Goal: Check status: Check status

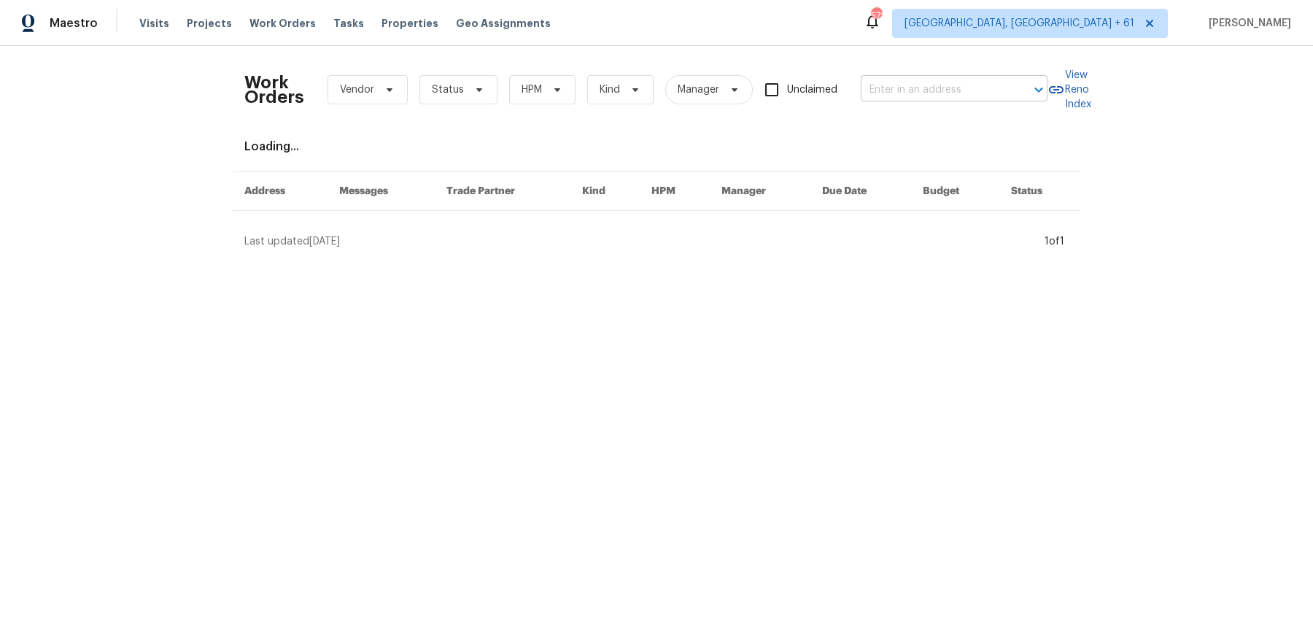
click at [997, 88] on input "text" at bounding box center [934, 90] width 146 height 23
paste input "1911 Winston Store Loop, Richmond, TX 77469"
type input "1911 Winston Store Loop, Richmond, TX 77469"
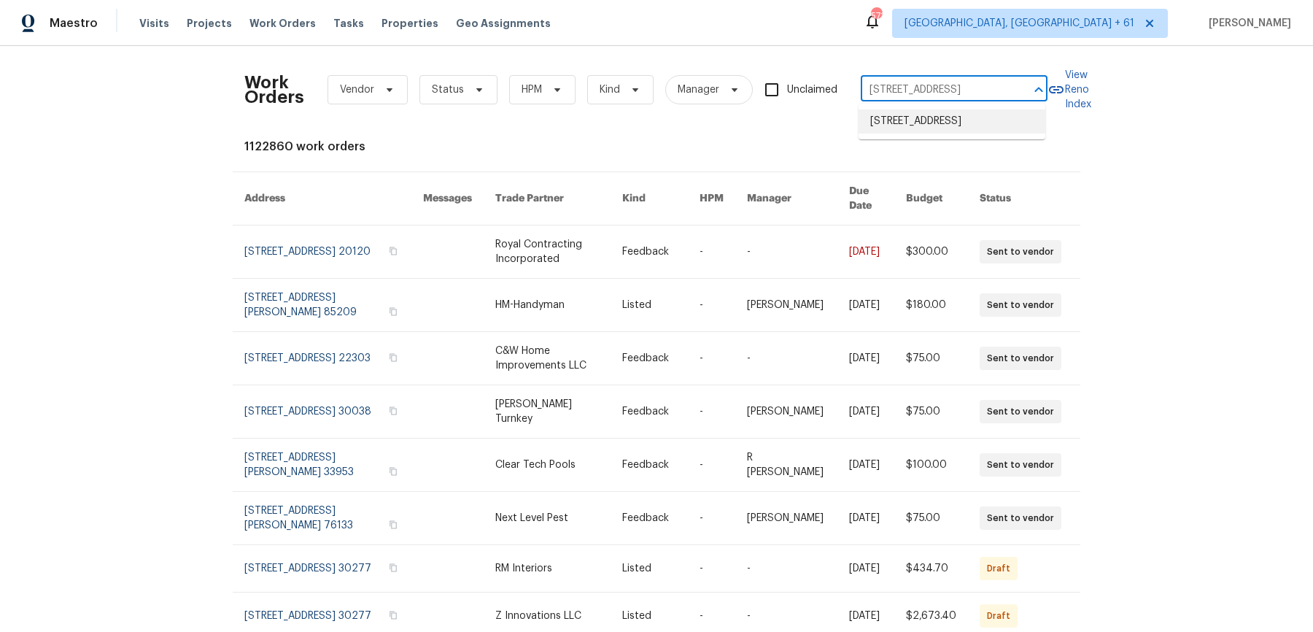
click at [956, 130] on li "1911 Winston Store Loop, Richmond, TX 77469" at bounding box center [951, 121] width 187 height 24
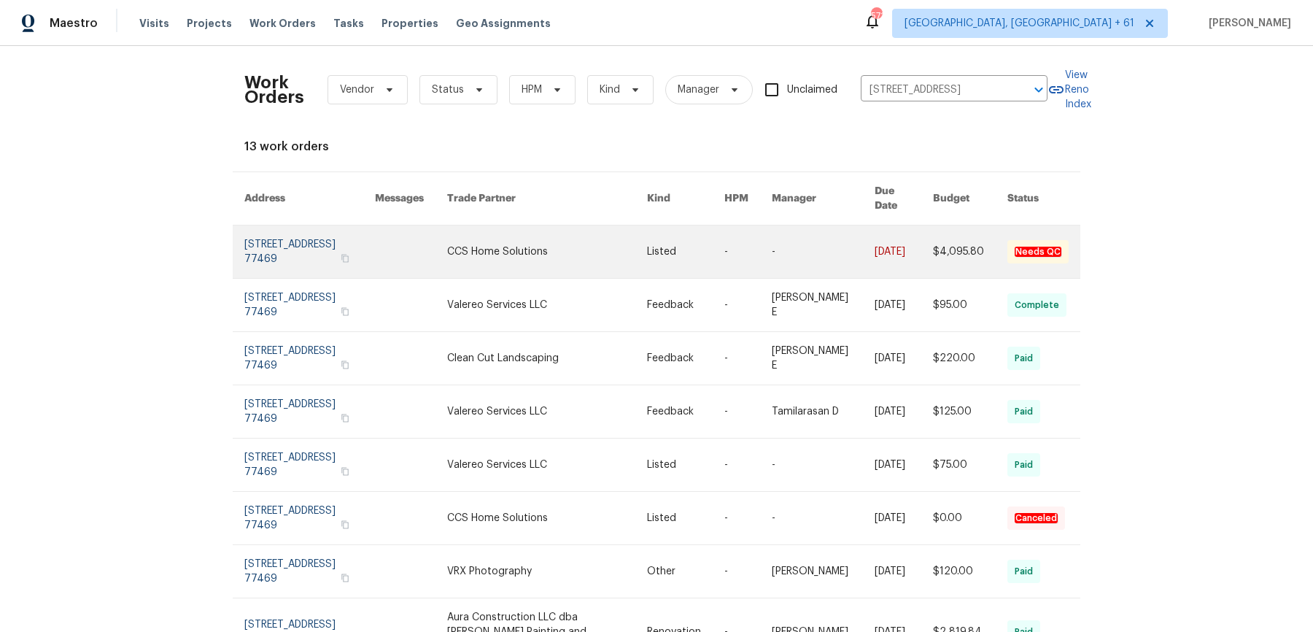
click at [925, 243] on td "$4,095.80" at bounding box center [958, 251] width 74 height 53
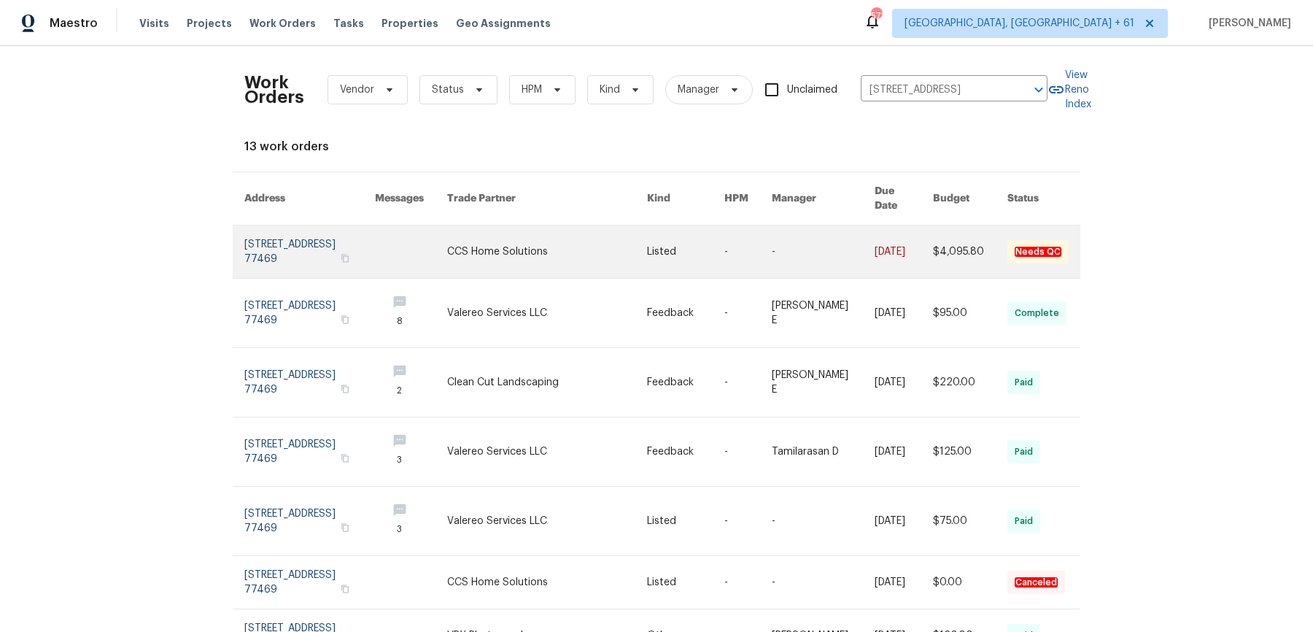
click at [925, 243] on td "$4,095.80" at bounding box center [958, 251] width 74 height 53
click at [899, 225] on link at bounding box center [903, 251] width 58 height 53
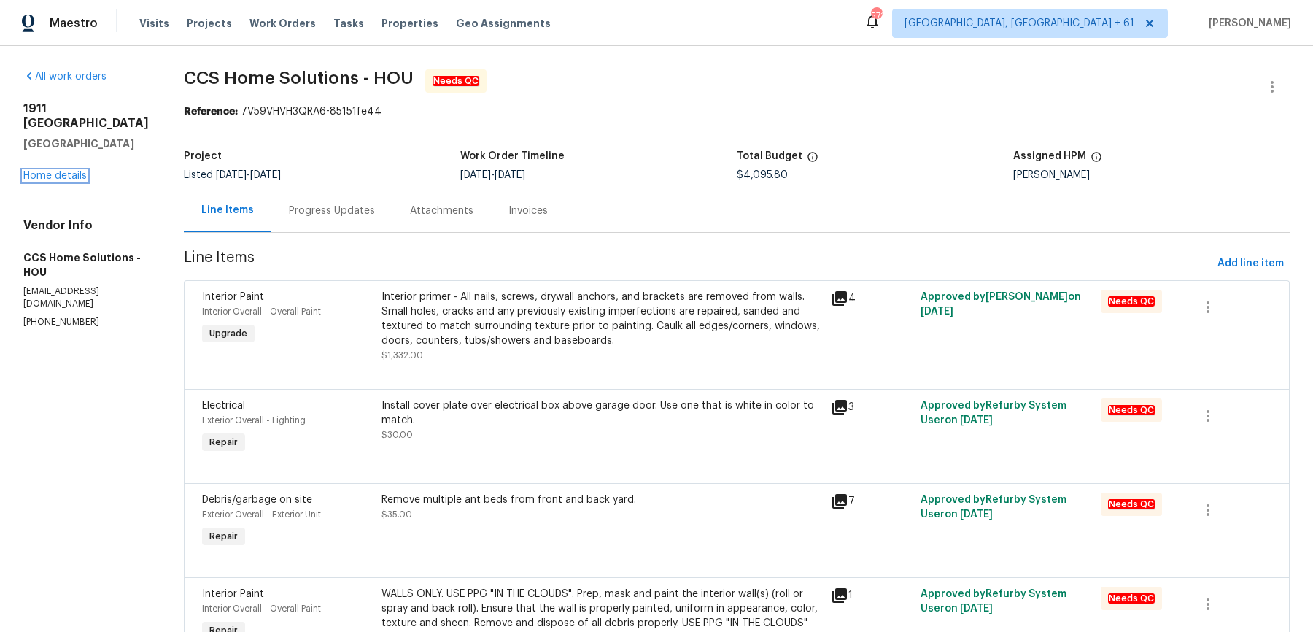
click at [85, 179] on link "Home details" at bounding box center [54, 176] width 63 height 10
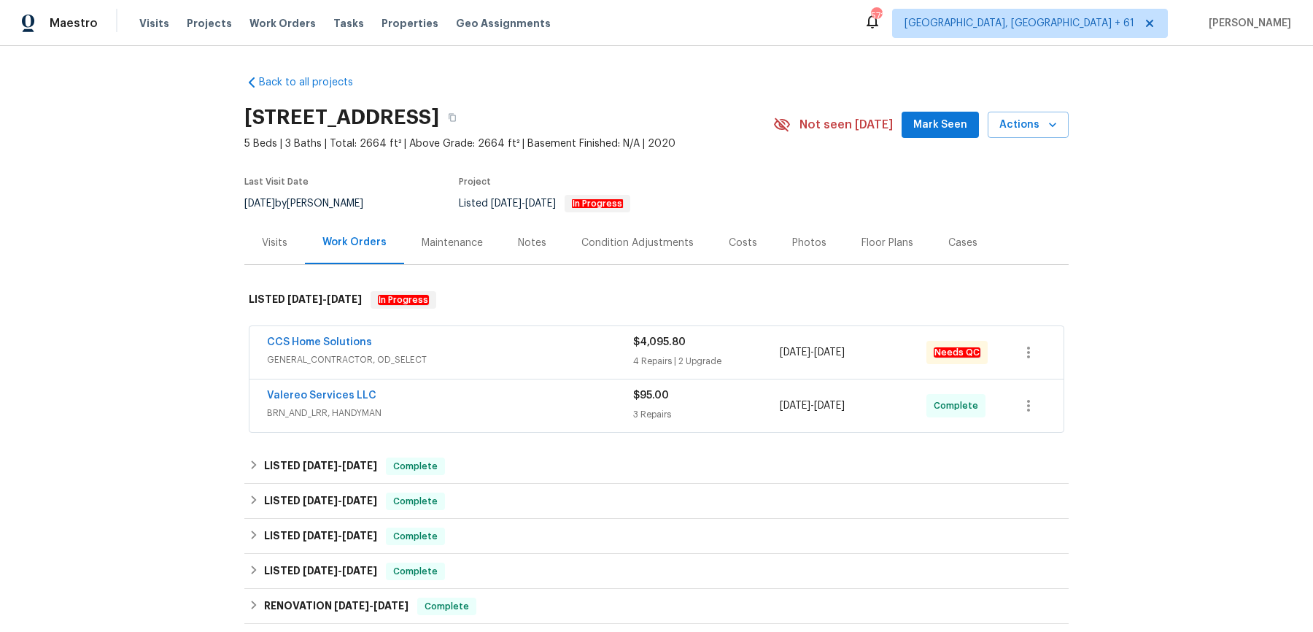
click at [470, 357] on span "GENERAL_CONTRACTOR, OD_SELECT" at bounding box center [450, 359] width 366 height 15
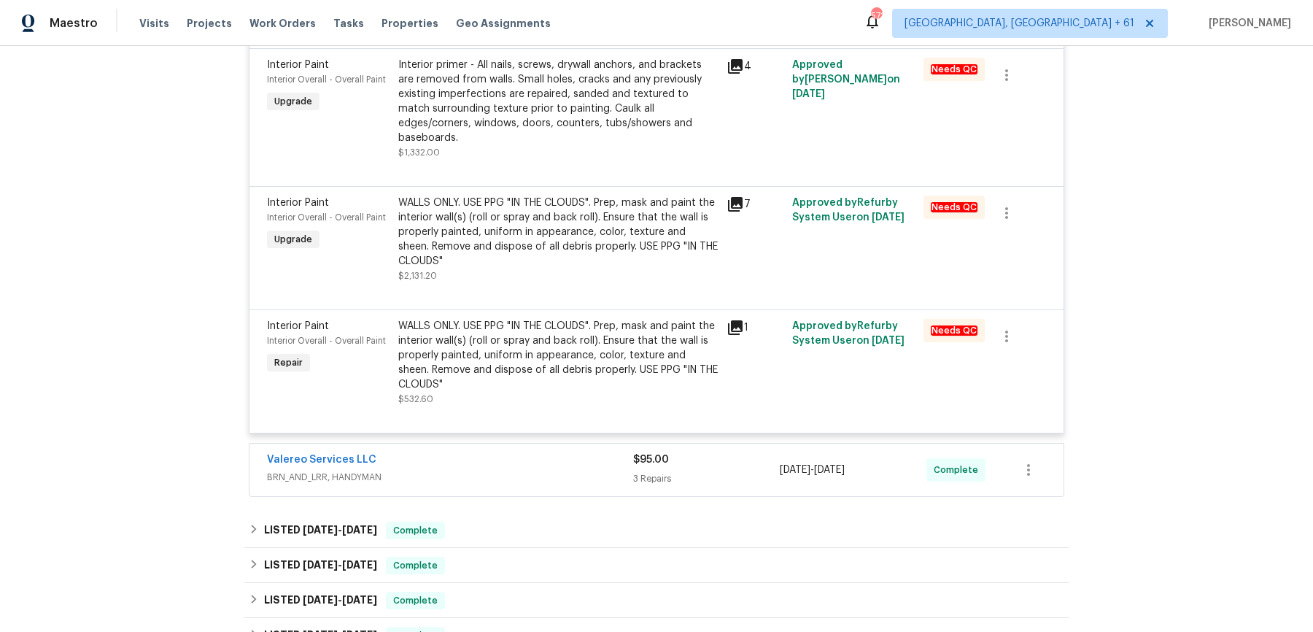
click at [483, 452] on div "Valereo Services LLC" at bounding box center [450, 461] width 366 height 18
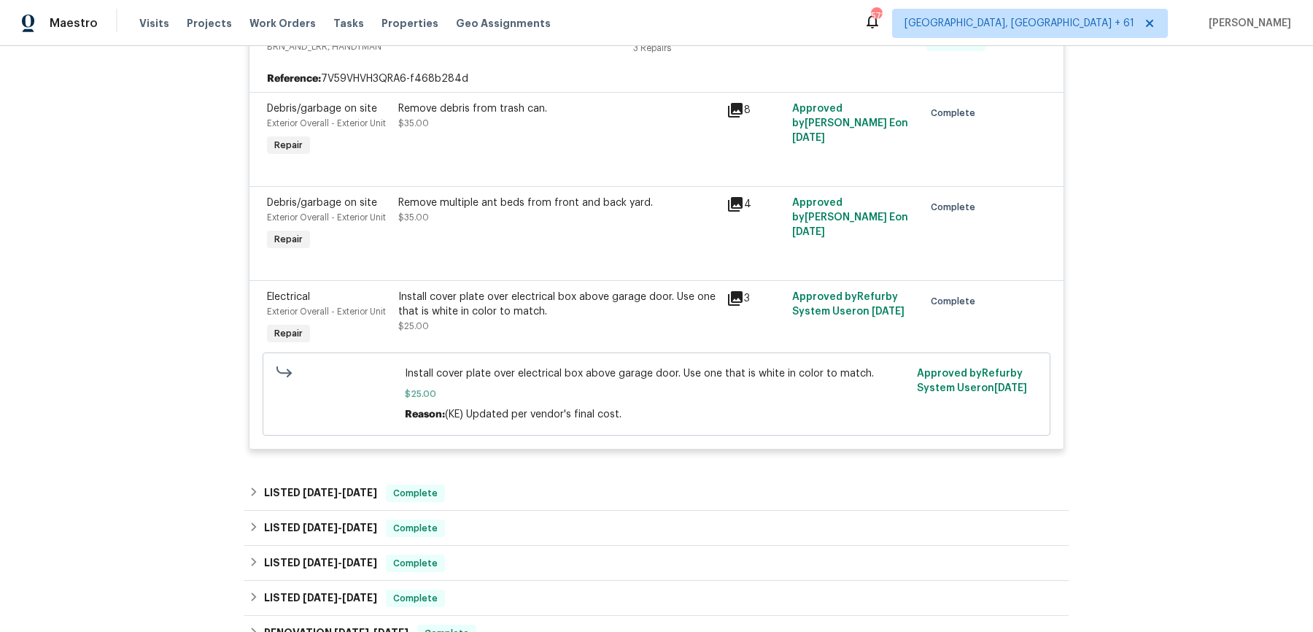
scroll to position [1087, 0]
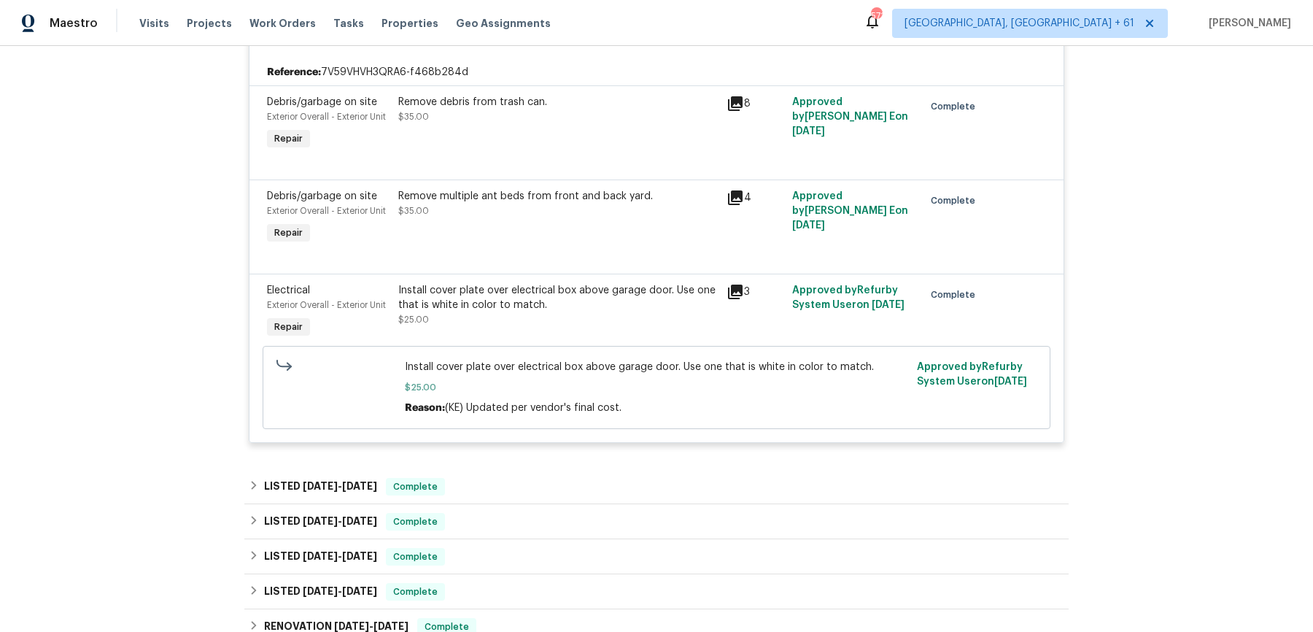
click at [521, 478] on div "LISTED 8/5/25 - 8/14/25 Complete" at bounding box center [656, 487] width 815 height 18
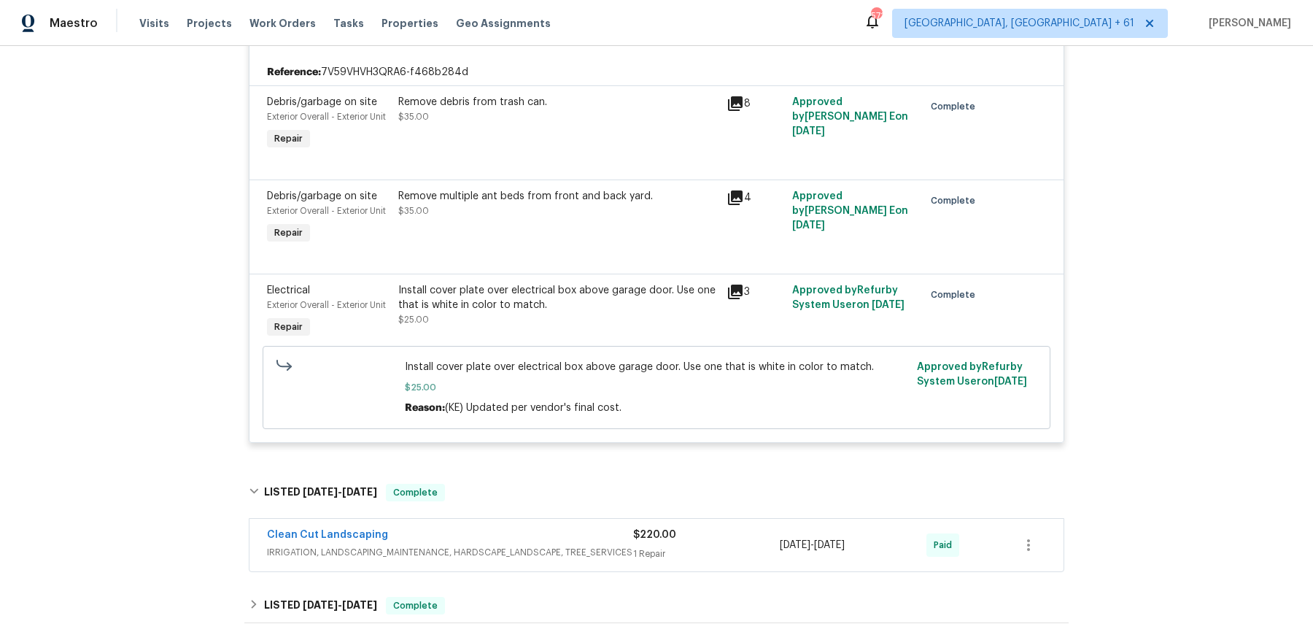
click at [506, 545] on span "IRRIGATION, LANDSCAPING_MAINTENANCE, HARDSCAPE_LANDSCAPE, TREE_SERVICES" at bounding box center [450, 552] width 366 height 15
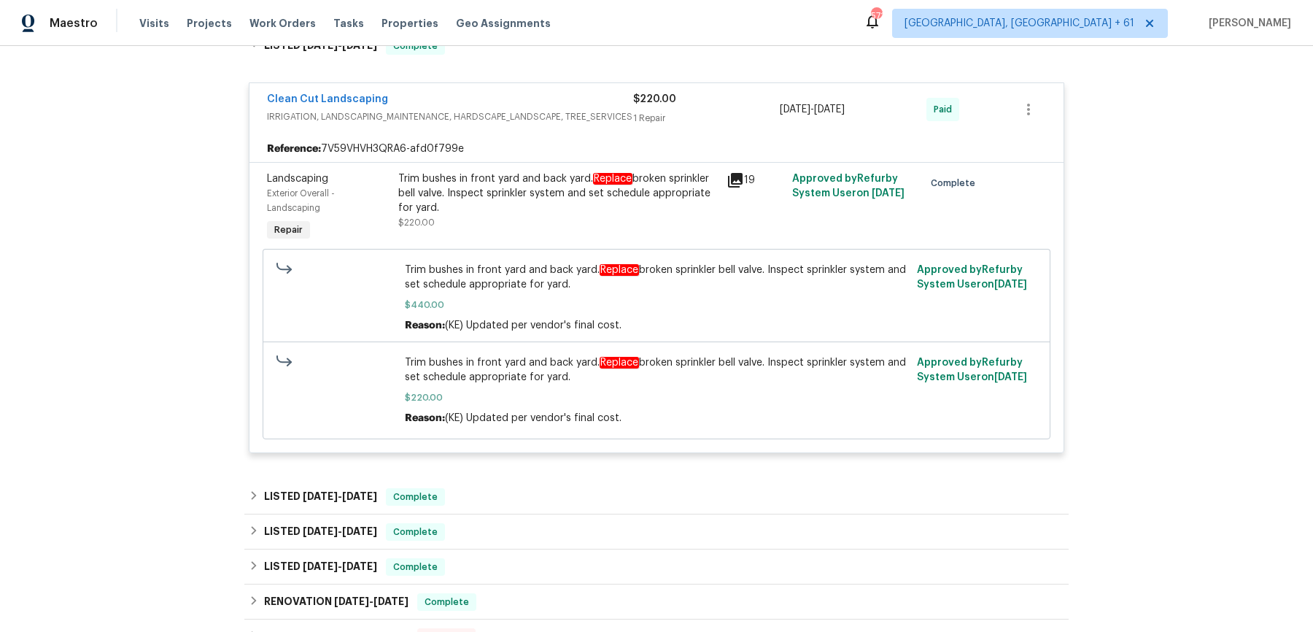
scroll to position [1544, 0]
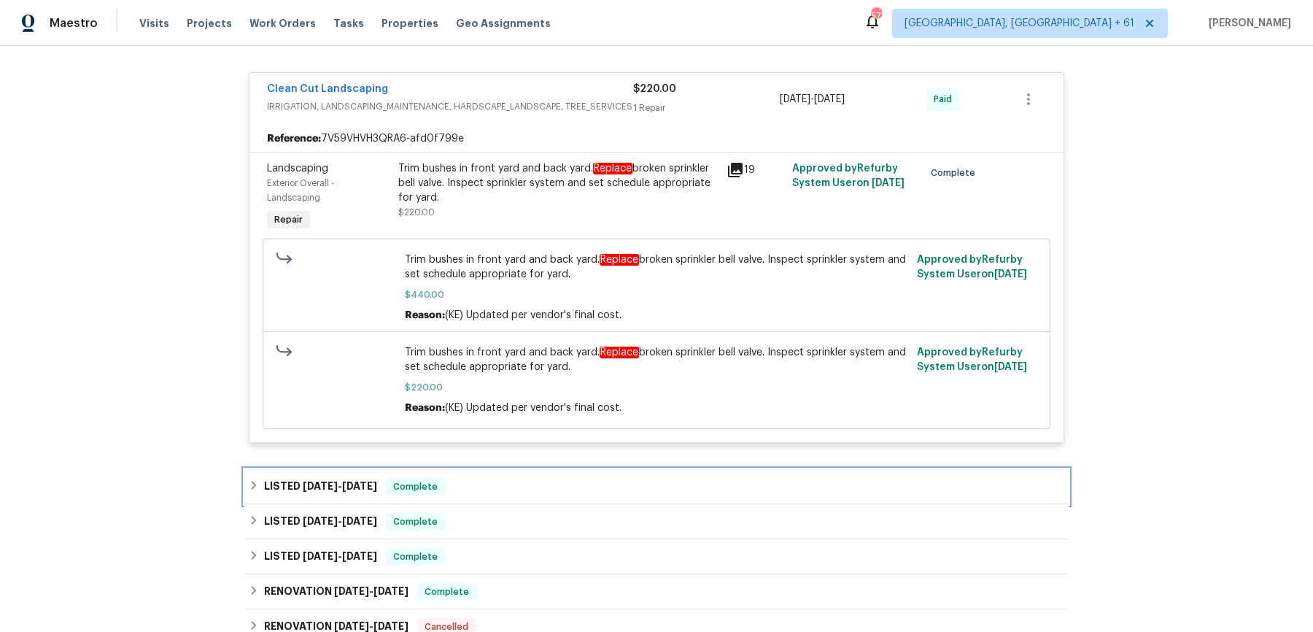
click at [513, 478] on div "LISTED 4/25/25 - 5/1/25 Complete" at bounding box center [656, 487] width 815 height 18
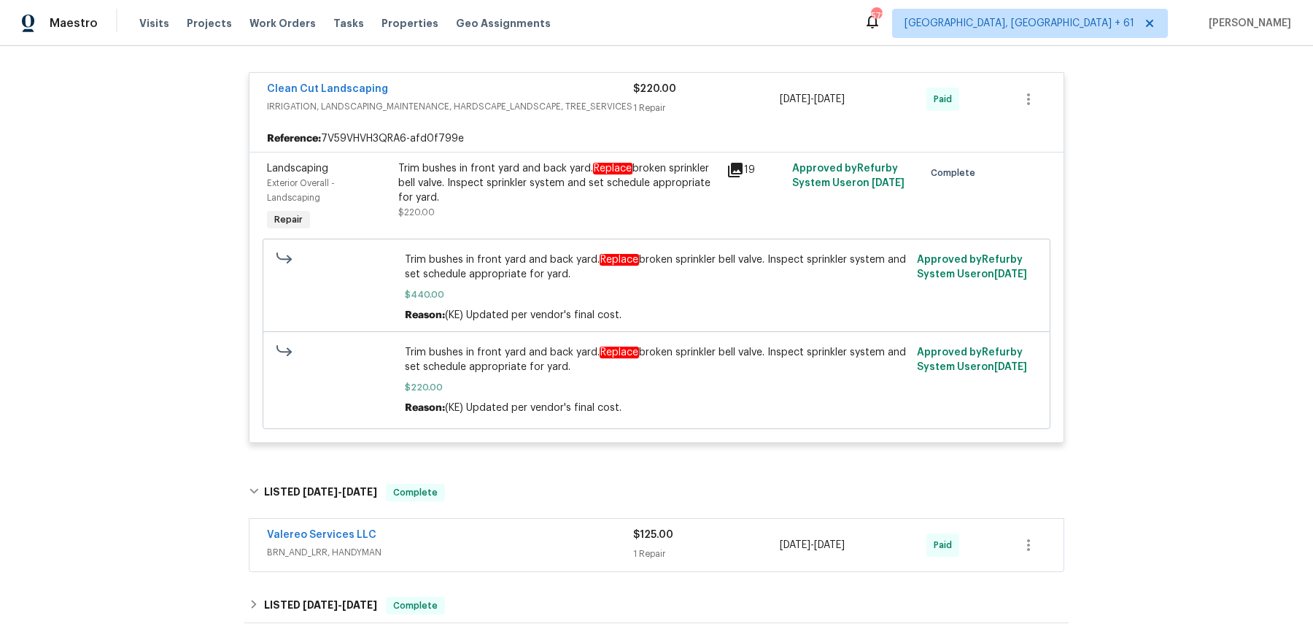
click at [505, 527] on div "Valereo Services LLC" at bounding box center [450, 536] width 366 height 18
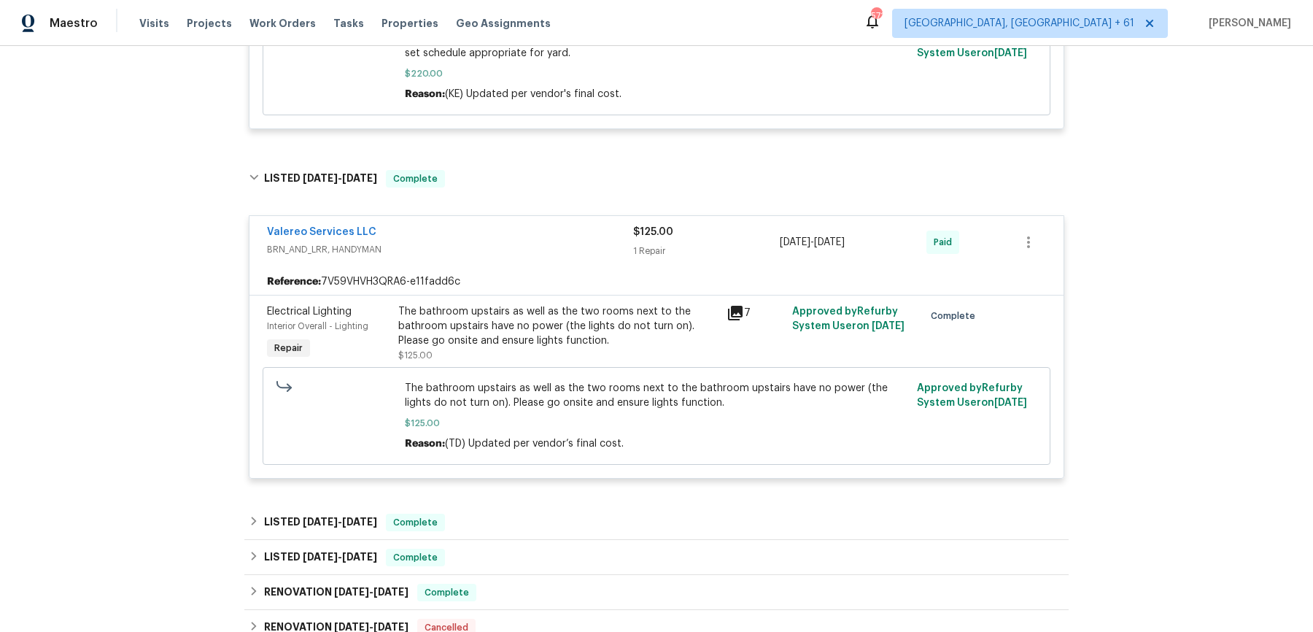
scroll to position [1871, 0]
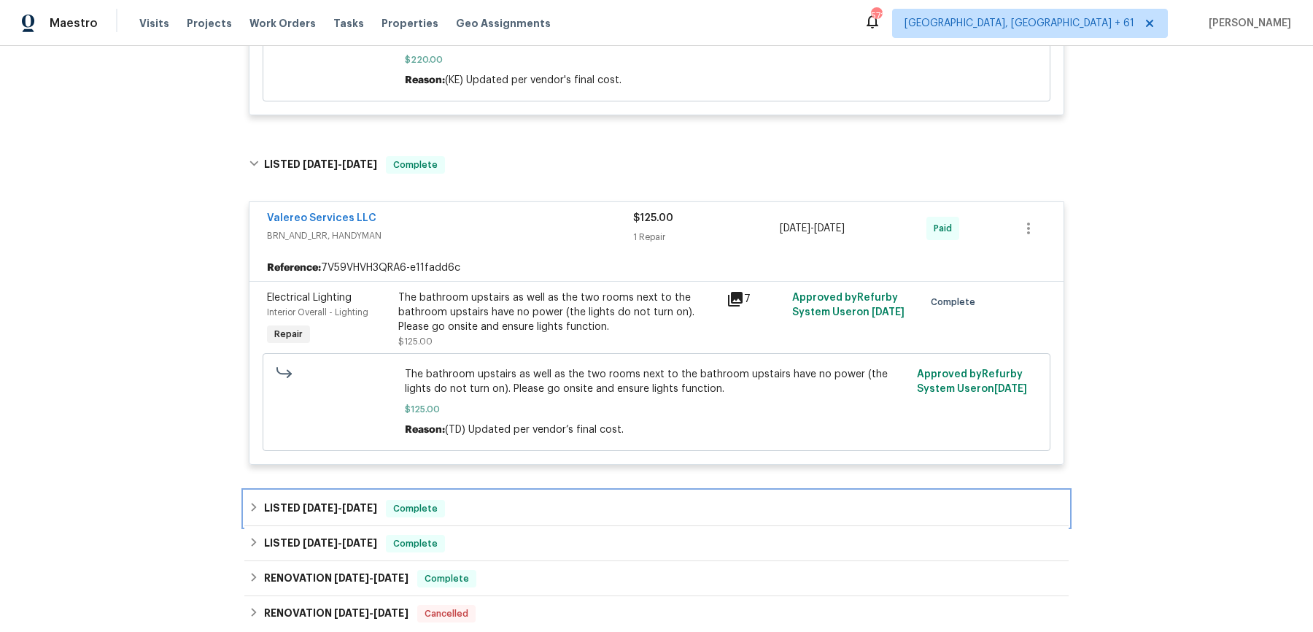
click at [511, 491] on div "LISTED 2/27/25 - 3/5/25 Complete" at bounding box center [656, 508] width 824 height 35
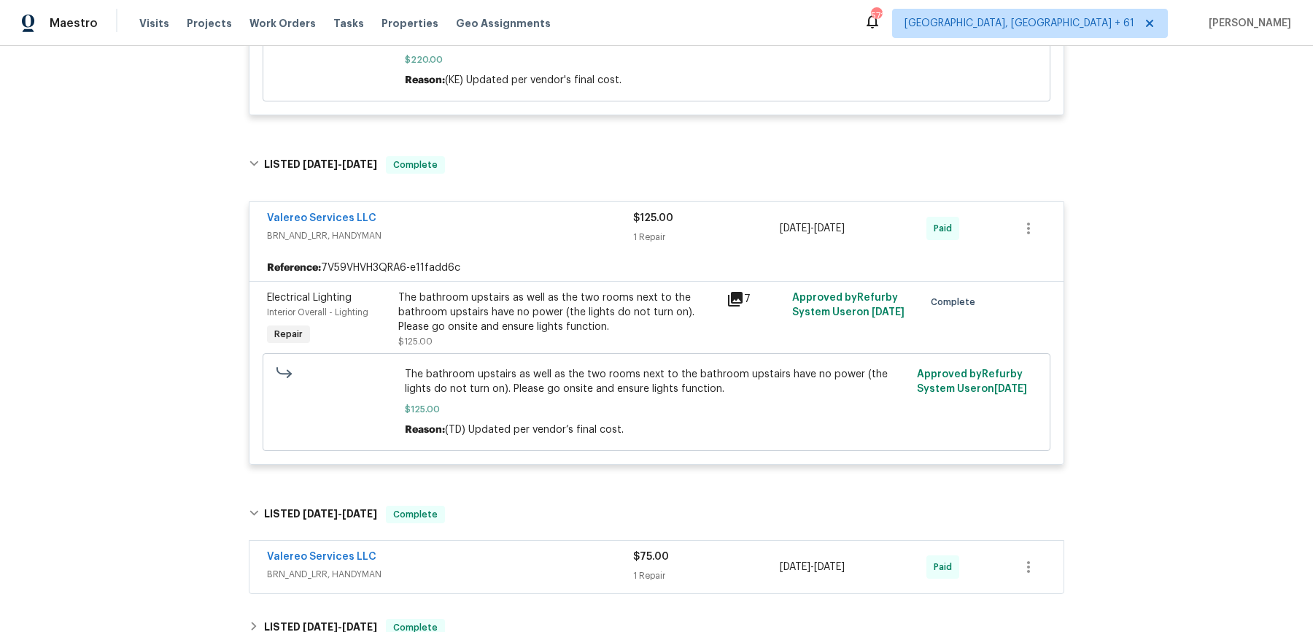
click at [492, 567] on span "BRN_AND_LRR, HANDYMAN" at bounding box center [450, 574] width 366 height 15
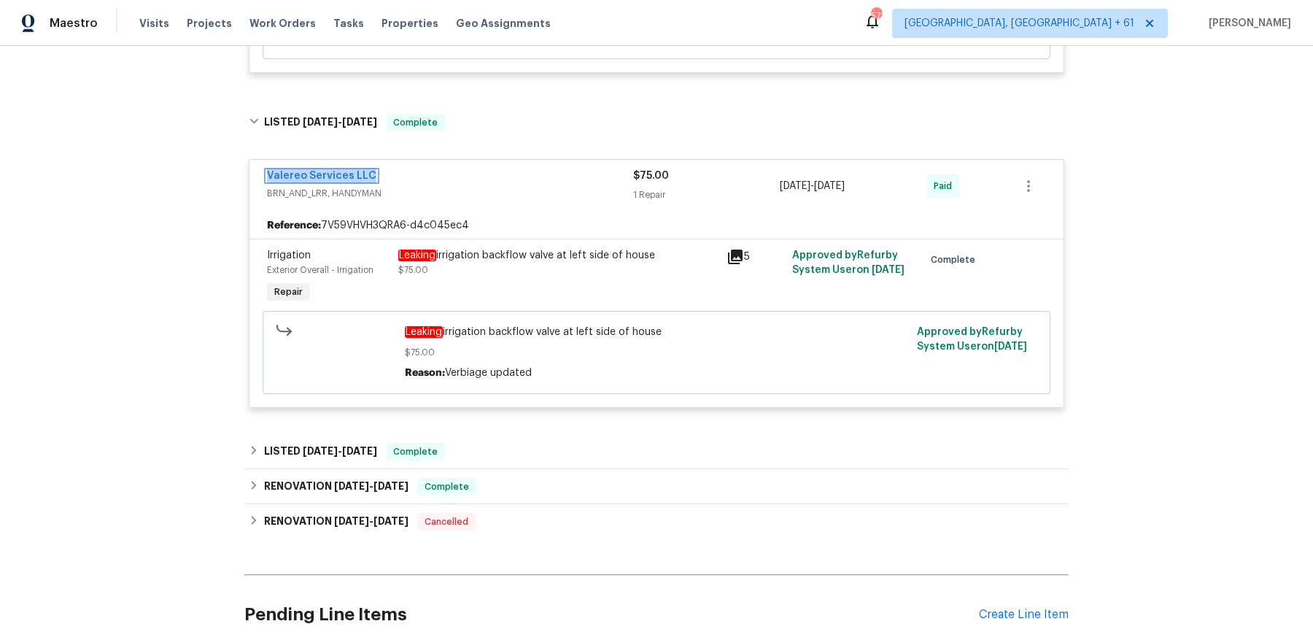
scroll to position [2264, 0]
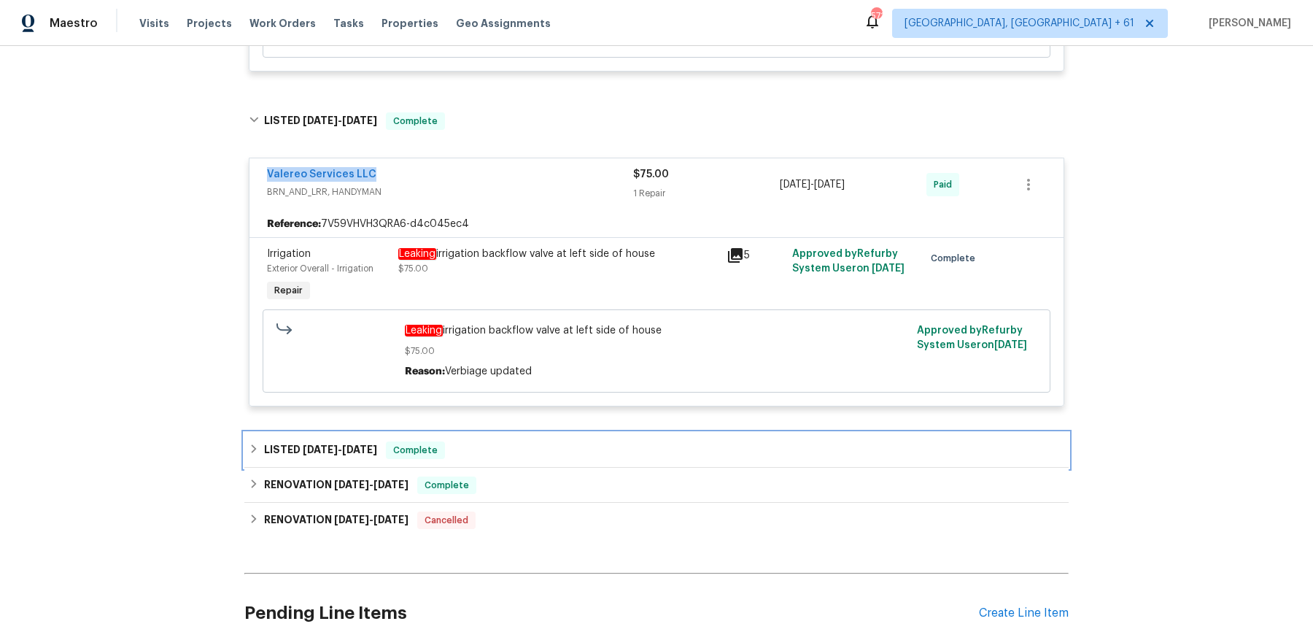
click at [451, 441] on div "LISTED 1/24/25 - 1/25/25 Complete" at bounding box center [656, 450] width 815 height 18
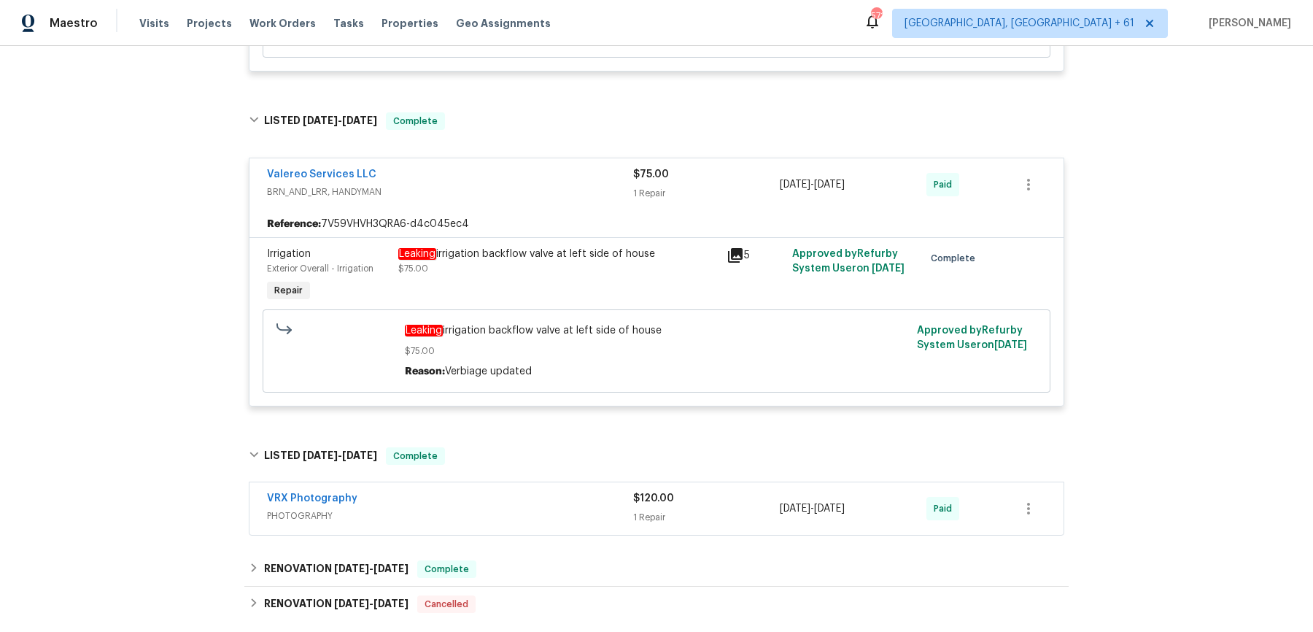
click at [502, 508] on span "PHOTOGRAPHY" at bounding box center [450, 515] width 366 height 15
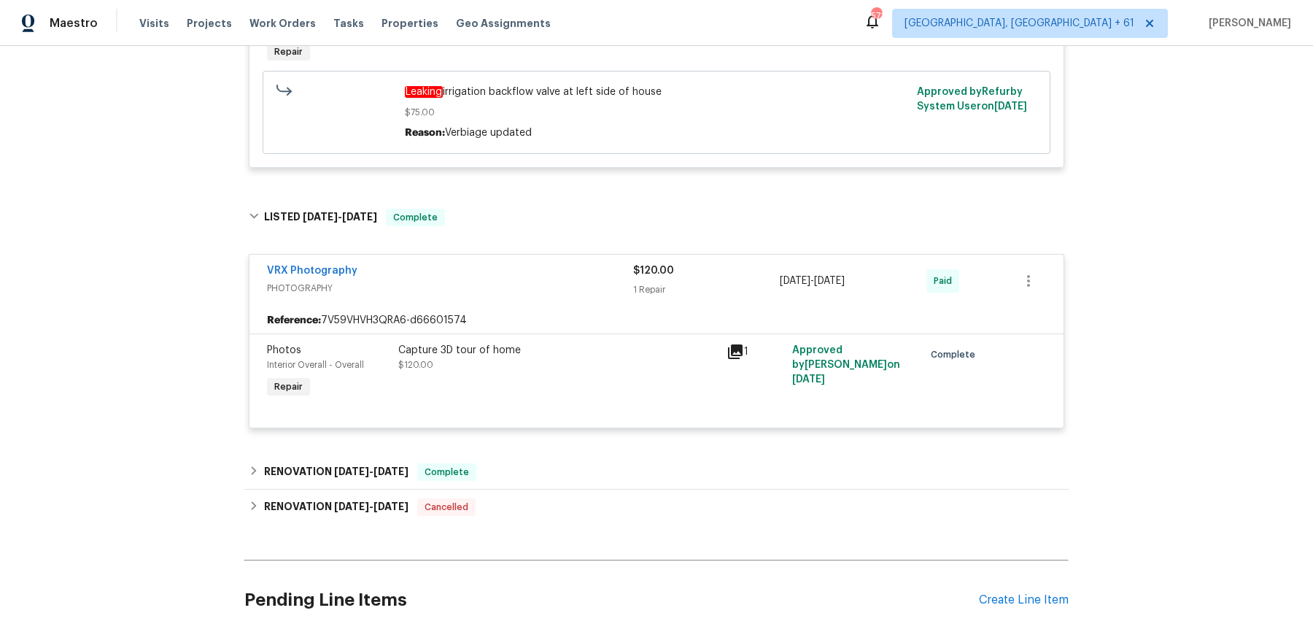
scroll to position [2498, 0]
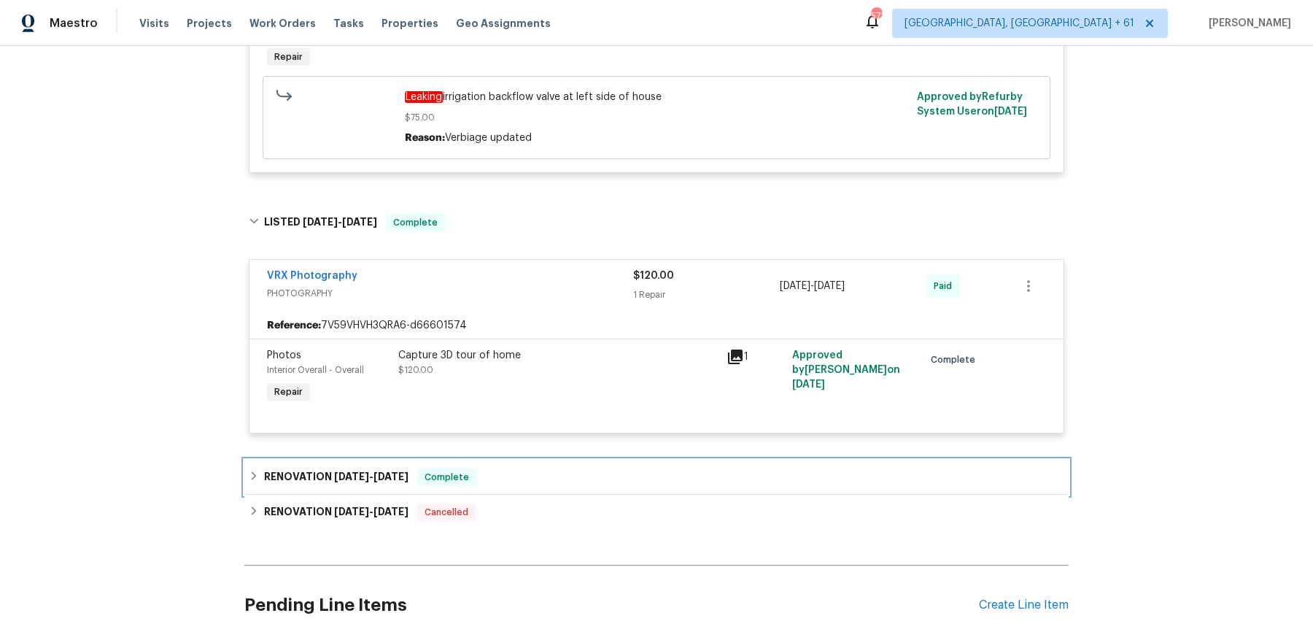
click at [476, 459] on div "RENOVATION 1/16/25 - 1/21/25 Complete" at bounding box center [656, 476] width 824 height 35
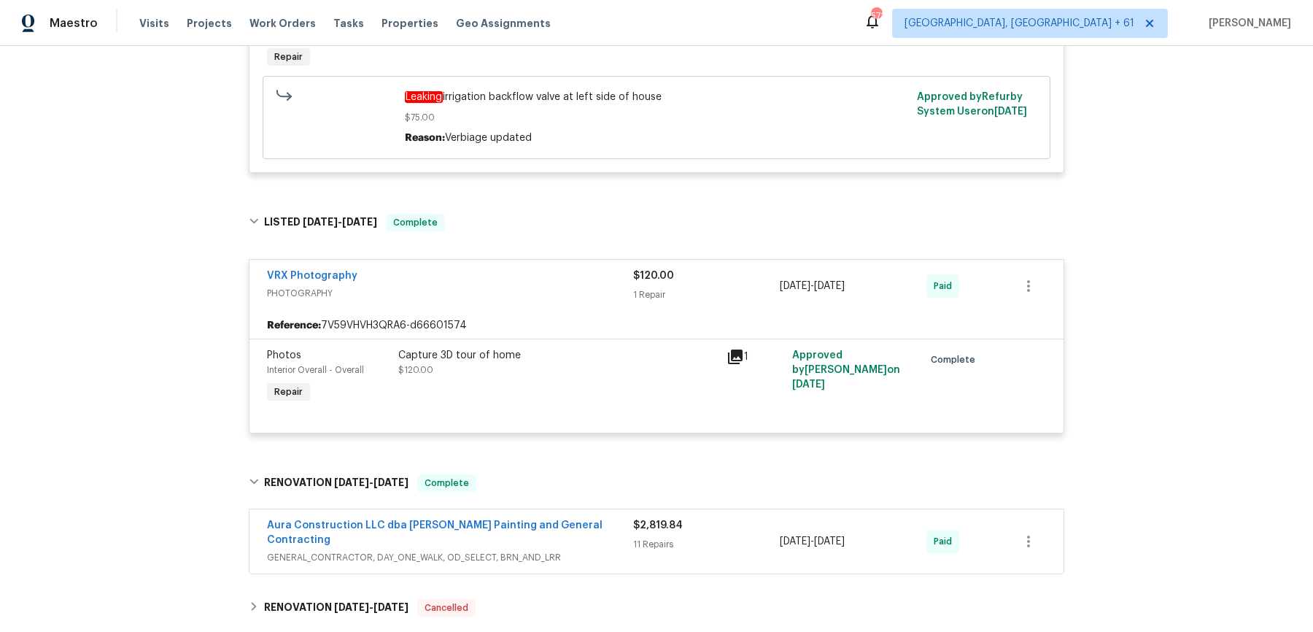
click at [548, 550] on span "GENERAL_CONTRACTOR, DAY_ONE_WALK, OD_SELECT, BRN_AND_LRR" at bounding box center [450, 557] width 366 height 15
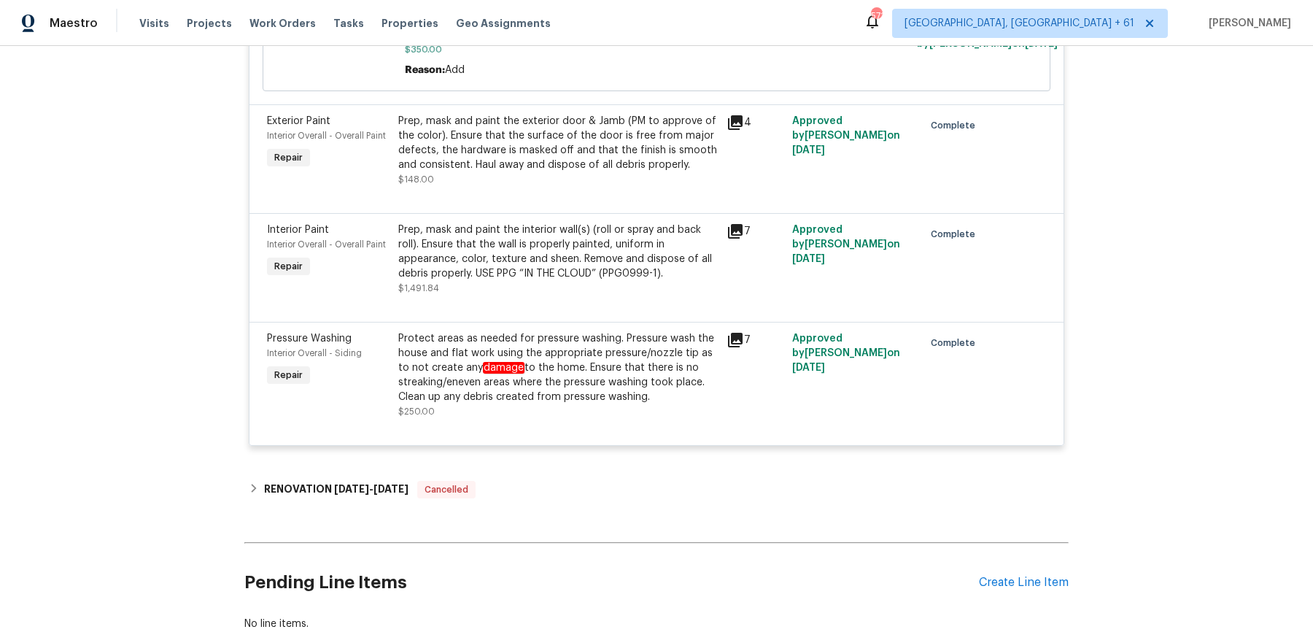
scroll to position [4561, 0]
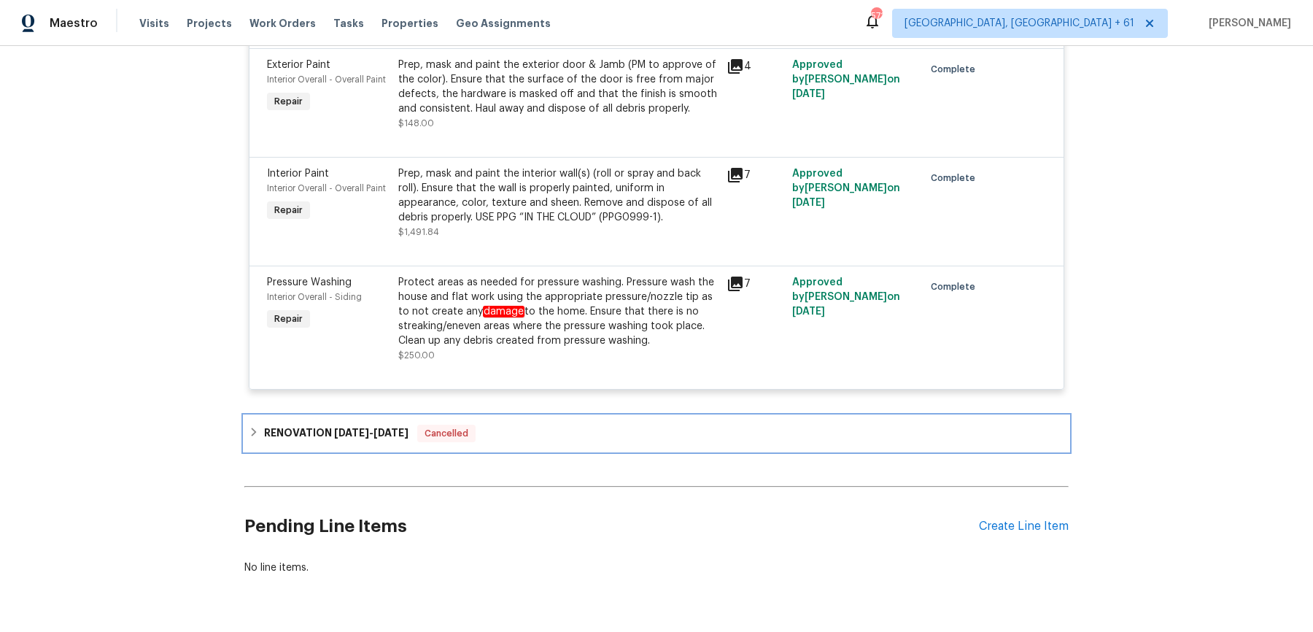
click at [518, 424] on div "RENOVATION 11/13/24 - 11/18/24 Cancelled" at bounding box center [656, 433] width 815 height 18
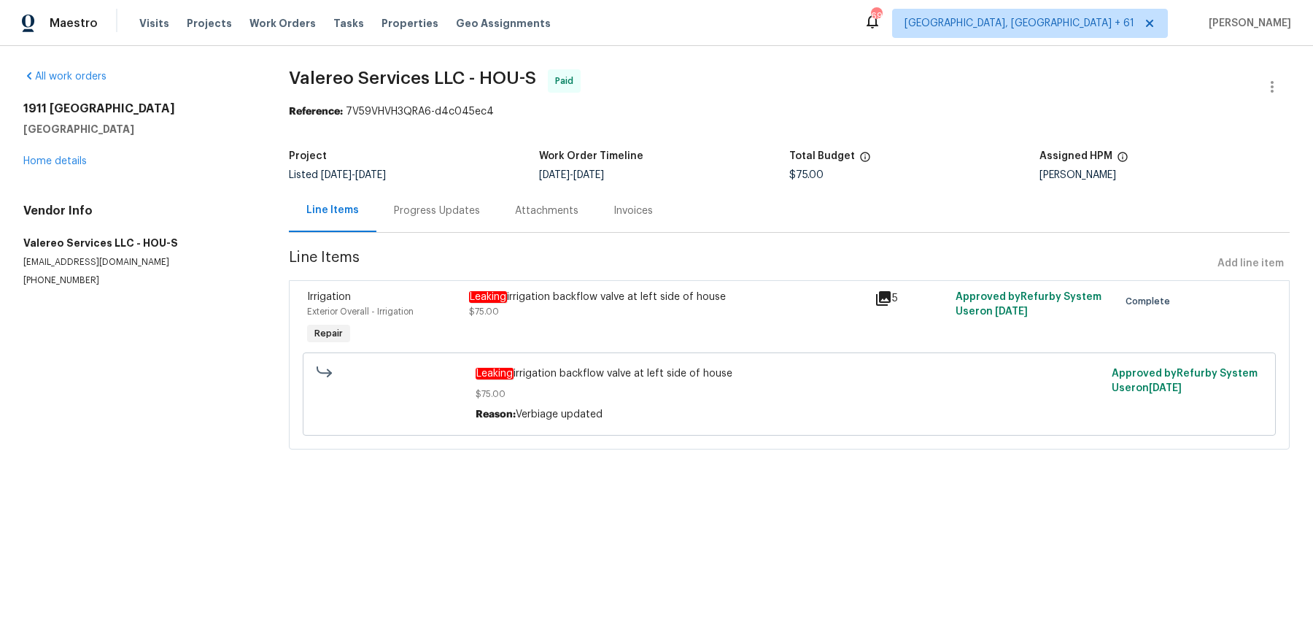
click at [424, 223] on div "Progress Updates" at bounding box center [436, 210] width 121 height 43
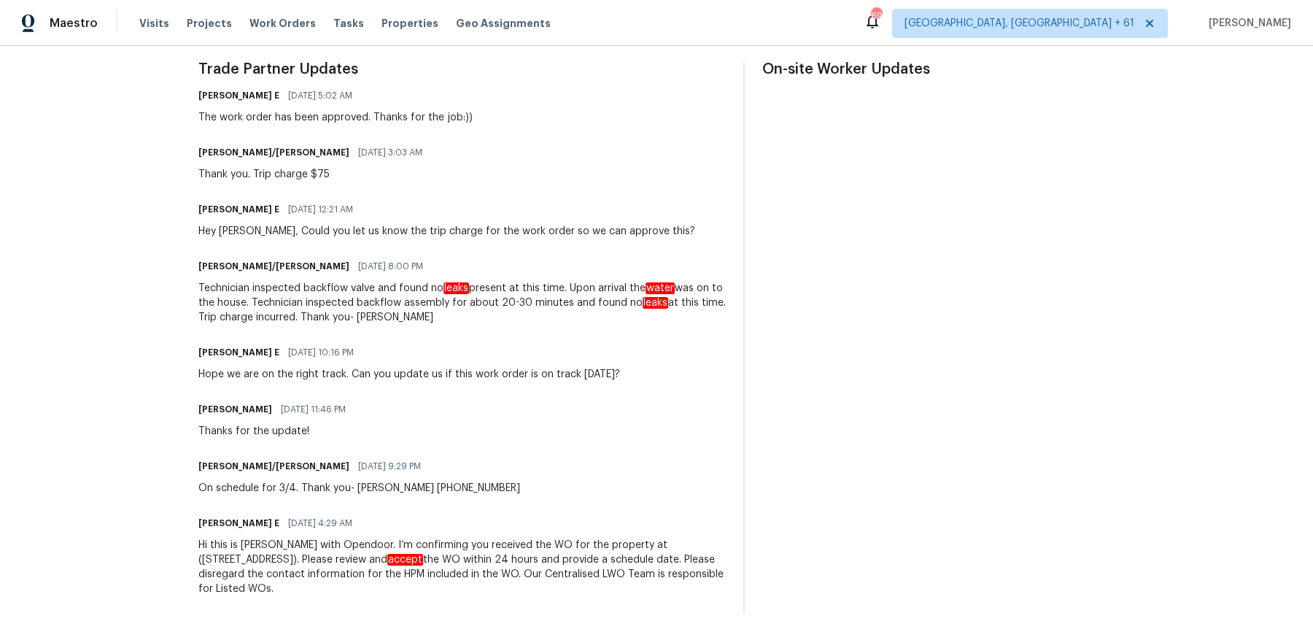
scroll to position [438, 0]
